Goal: Navigation & Orientation: Go to known website

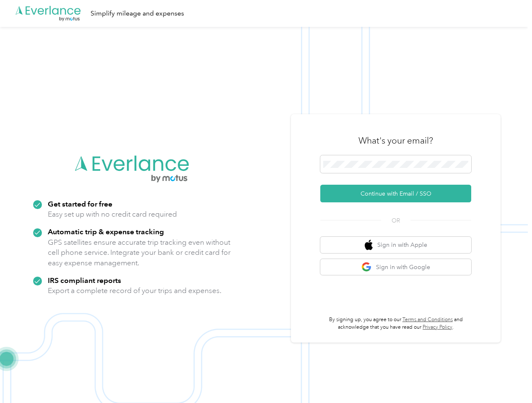
click at [266, 201] on img at bounding box center [264, 228] width 528 height 403
click at [266, 13] on div ".cls-1 { fill: #00adee; } .cls-2 { fill: #fff; } .cls-3 { fill: #707372; } .cls…" at bounding box center [264, 13] width 528 height 27
click at [399, 193] on button "Continue with Email / SSO" at bounding box center [395, 194] width 151 height 18
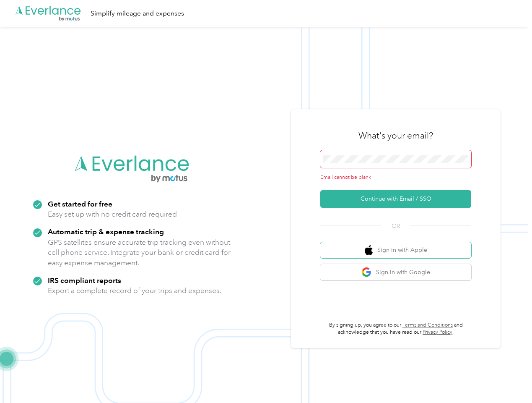
click at [399, 245] on button "Sign in with Apple" at bounding box center [395, 250] width 151 height 16
click at [399, 267] on button "Sign in with Google" at bounding box center [395, 272] width 151 height 16
